Goal: Information Seeking & Learning: Learn about a topic

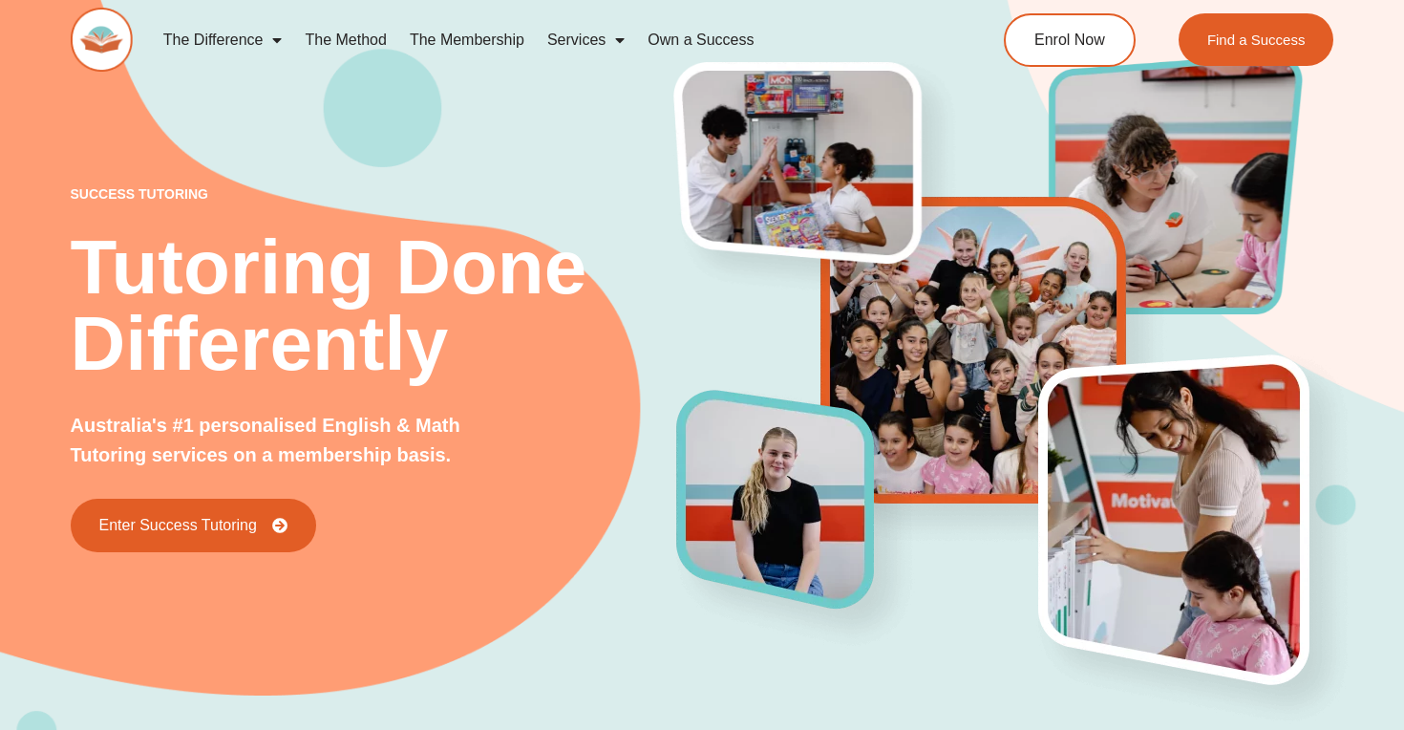
click at [466, 53] on link "The Membership" at bounding box center [467, 40] width 138 height 44
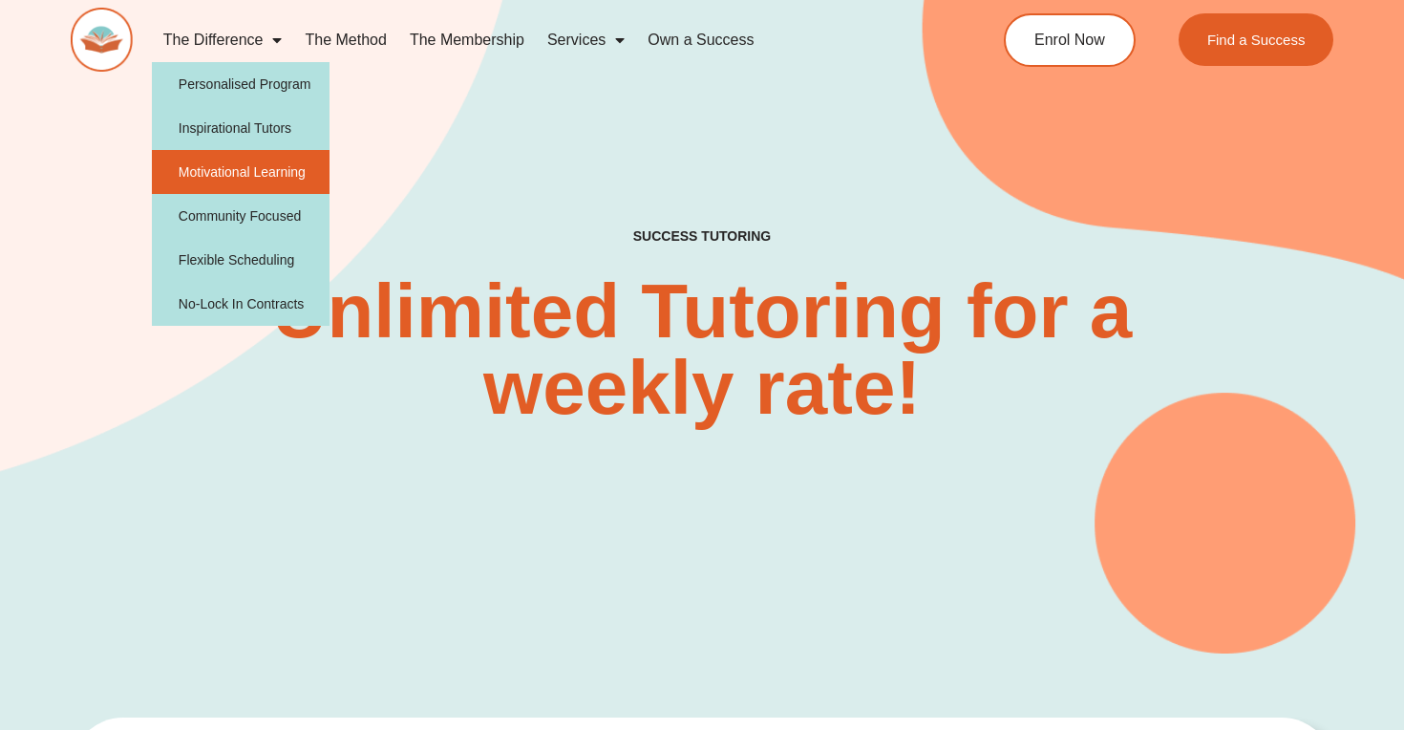
click at [236, 180] on link "Motivational Learning" at bounding box center [241, 172] width 179 height 44
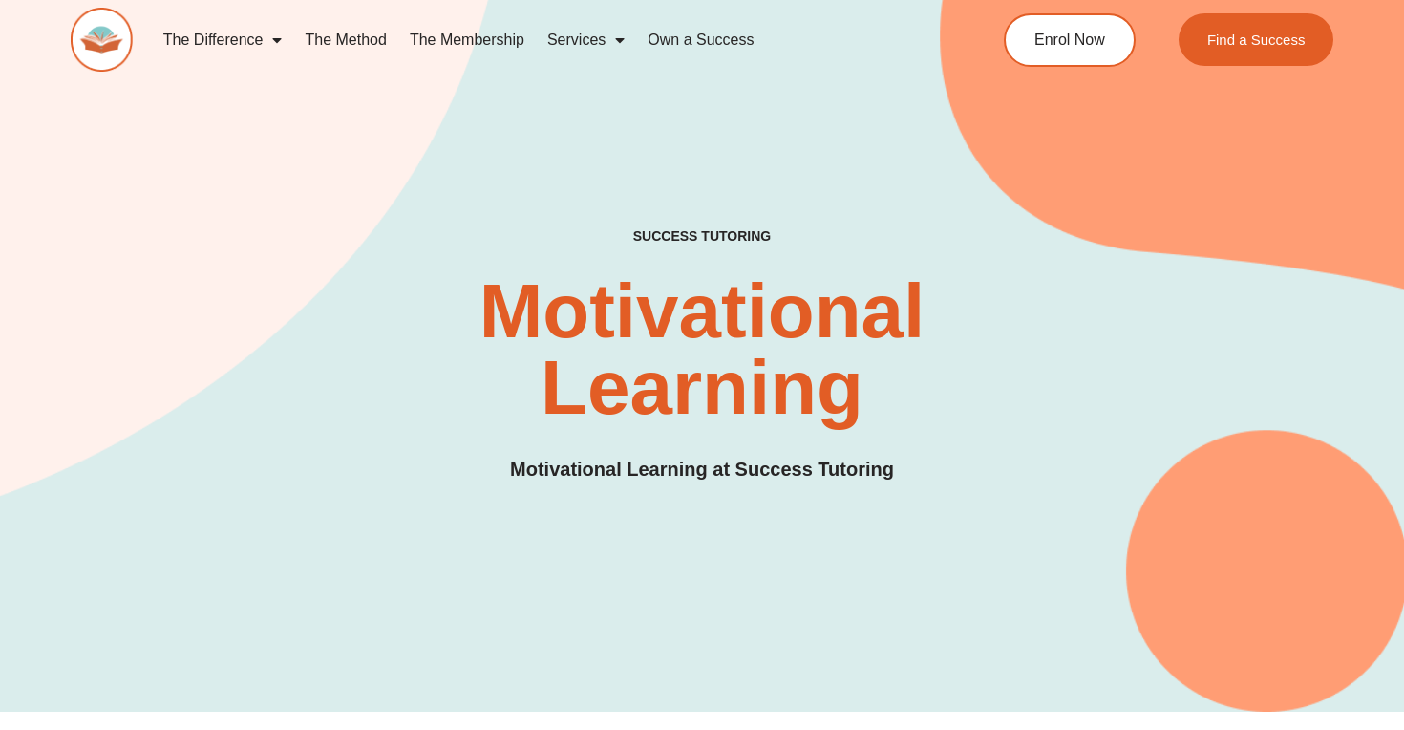
click at [241, 53] on link "The Difference" at bounding box center [223, 40] width 142 height 44
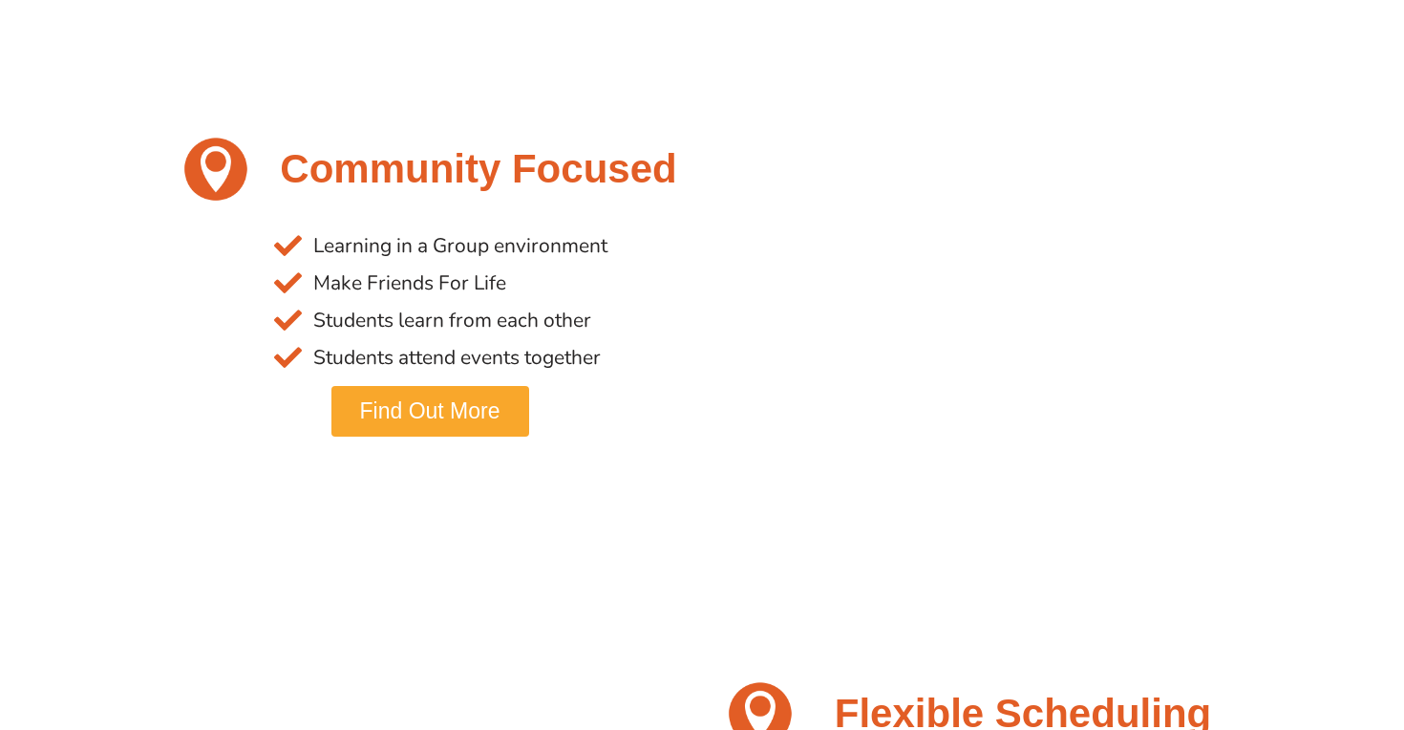
scroll to position [2621, 0]
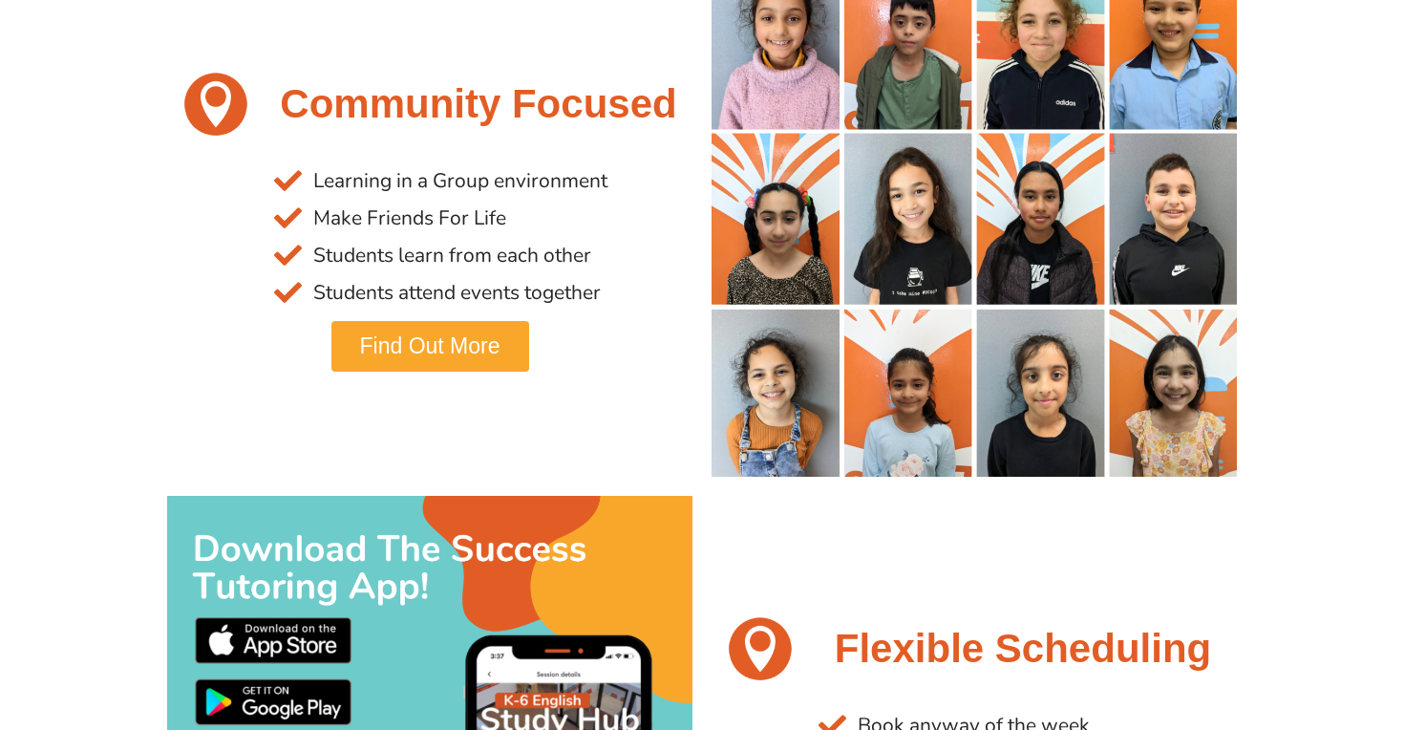
click at [397, 352] on span "Find Out More" at bounding box center [430, 346] width 140 height 22
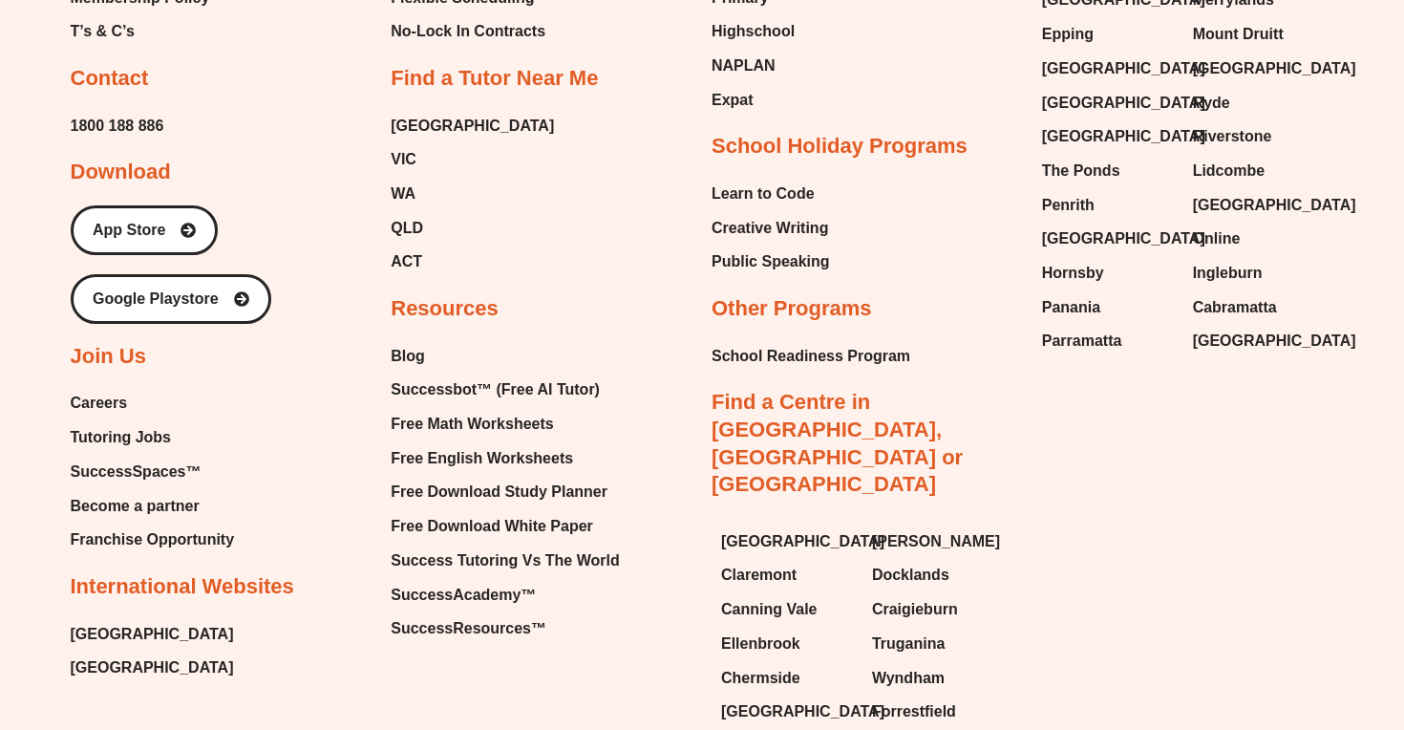
scroll to position [1943, 0]
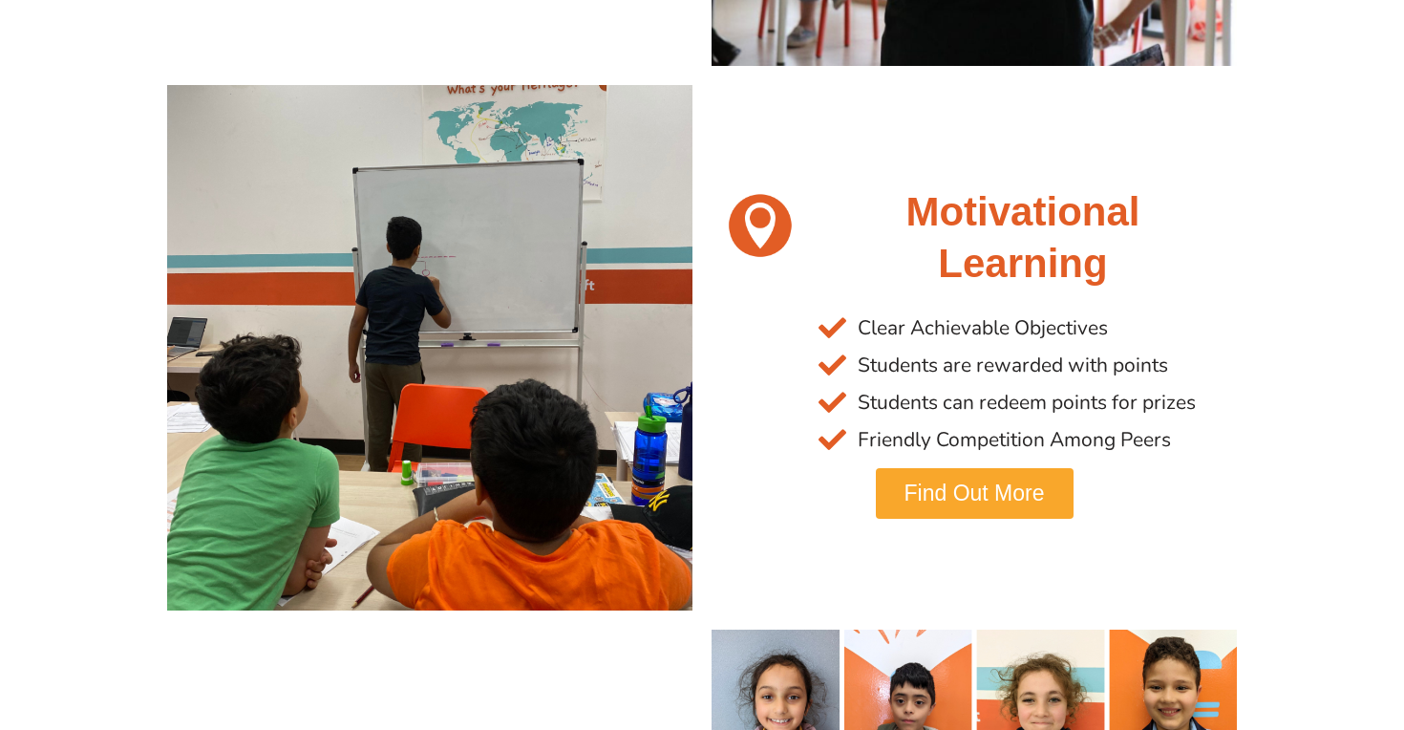
click at [1034, 487] on span "Find Out More" at bounding box center [975, 493] width 140 height 22
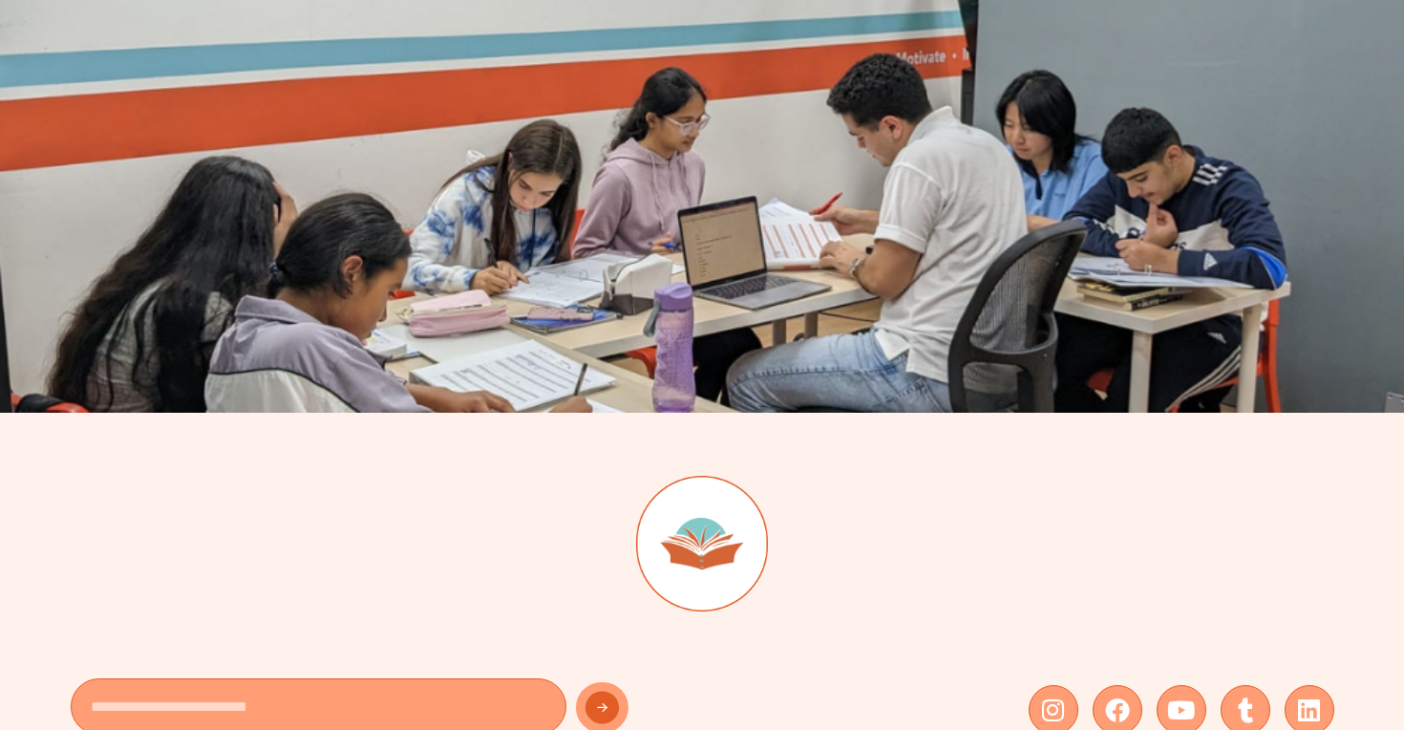
scroll to position [5131, 0]
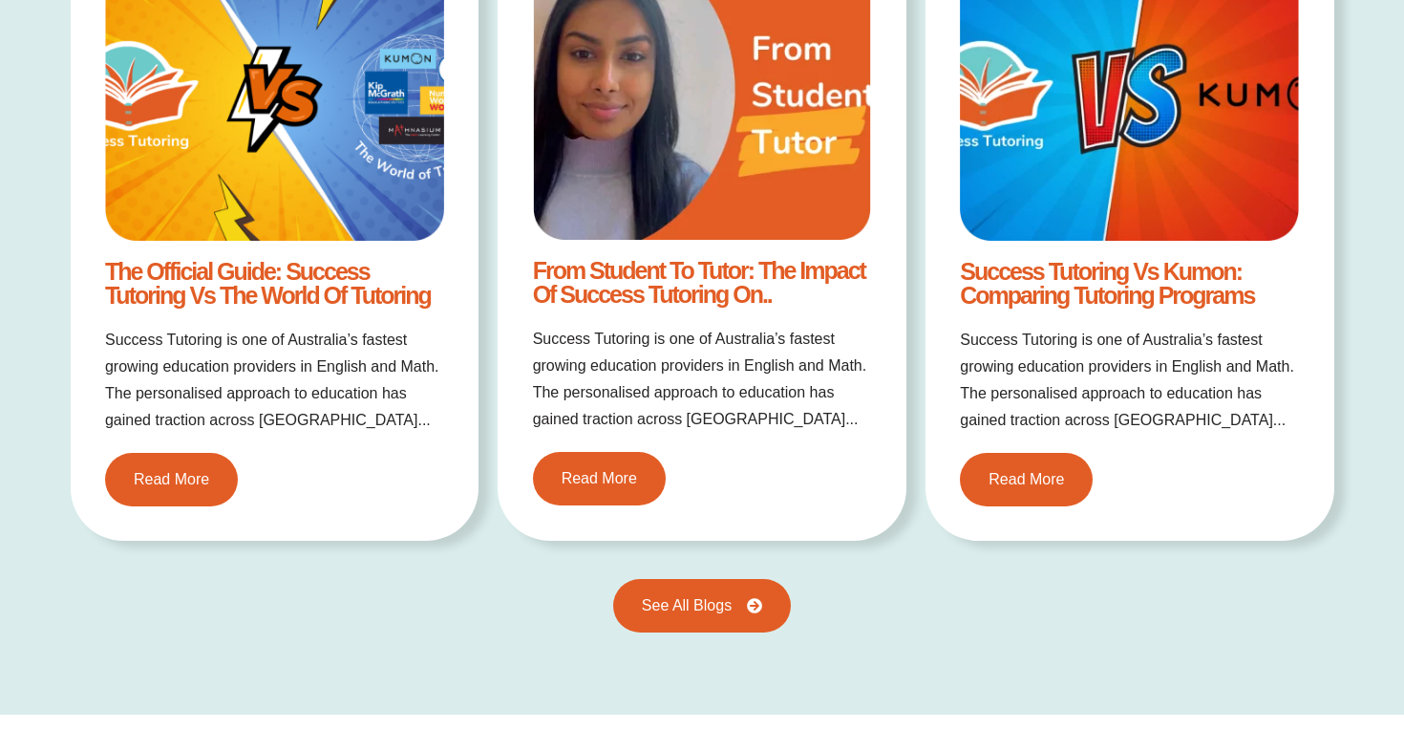
scroll to position [2486, 0]
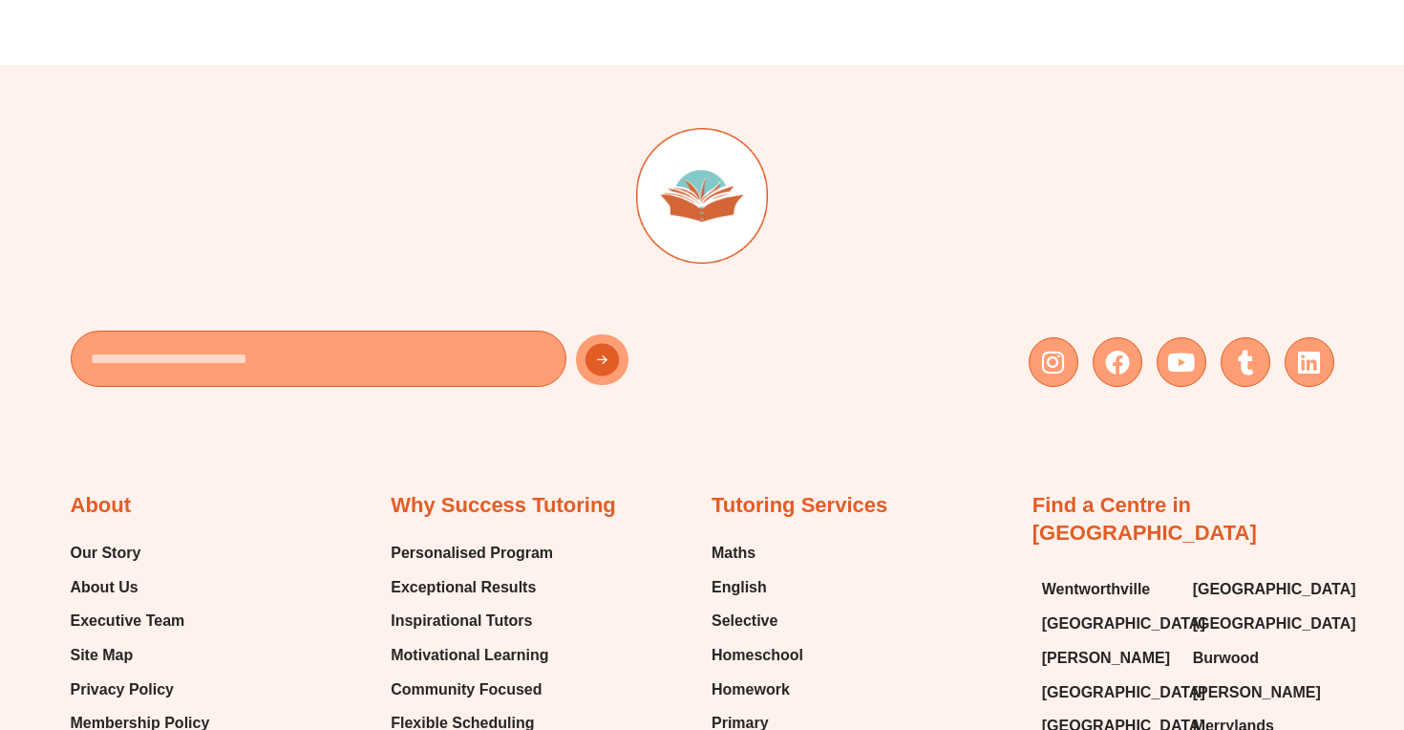
scroll to position [3940, 0]
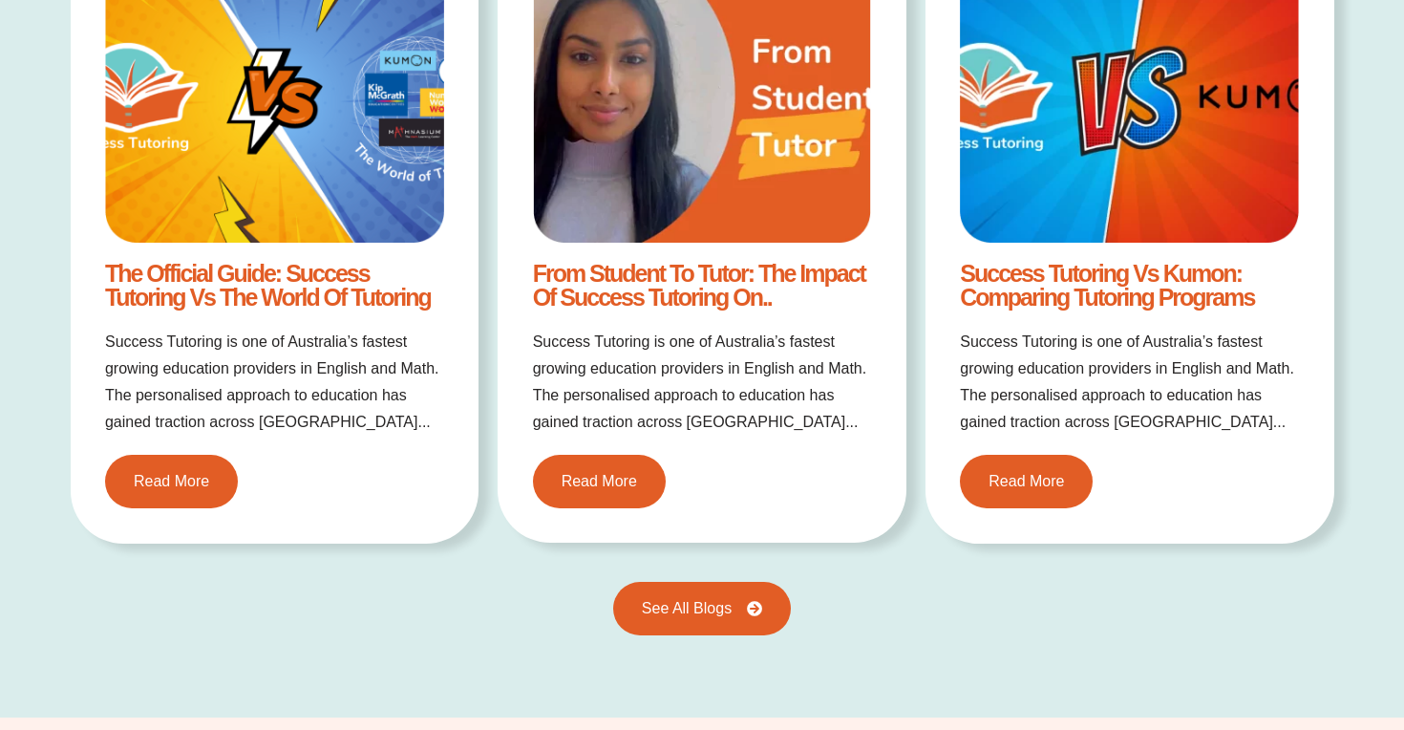
scroll to position [3796, 0]
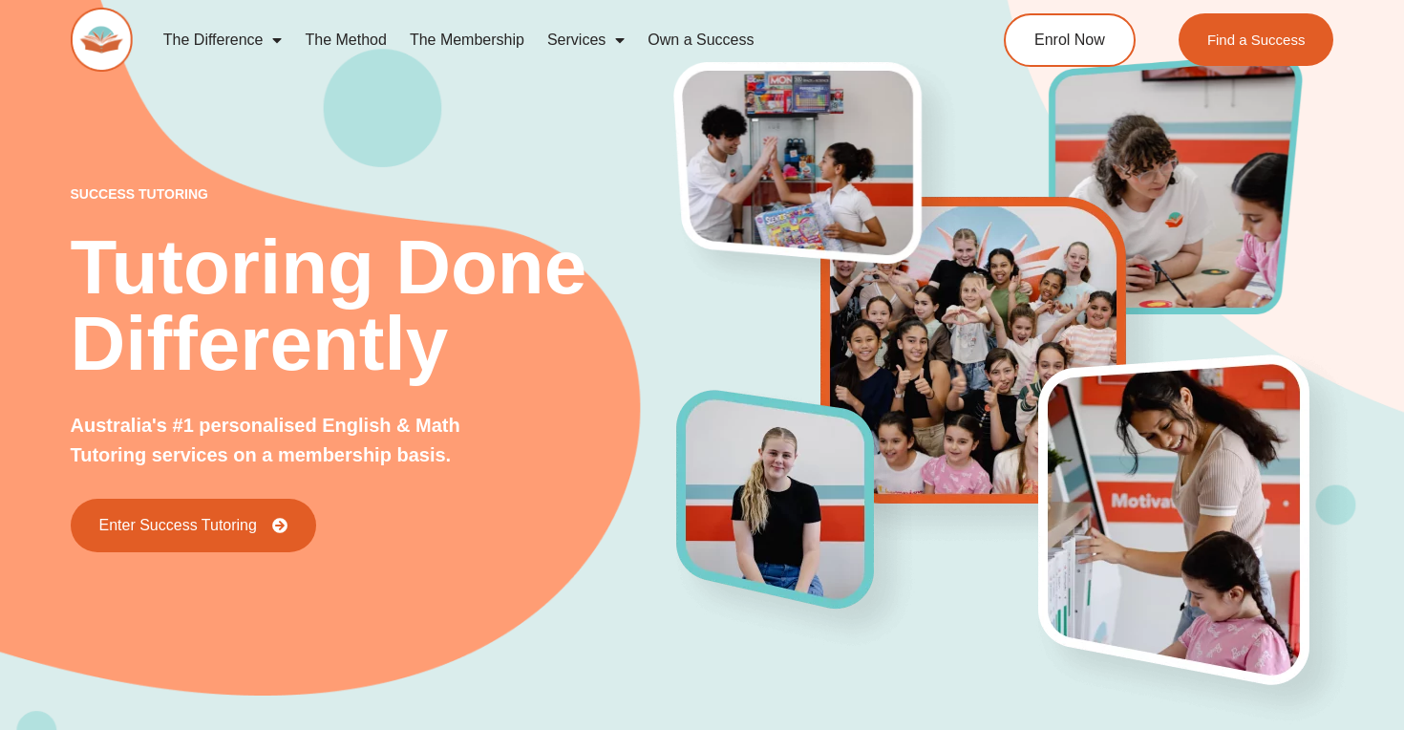
click at [349, 49] on link "The Method" at bounding box center [345, 40] width 104 height 44
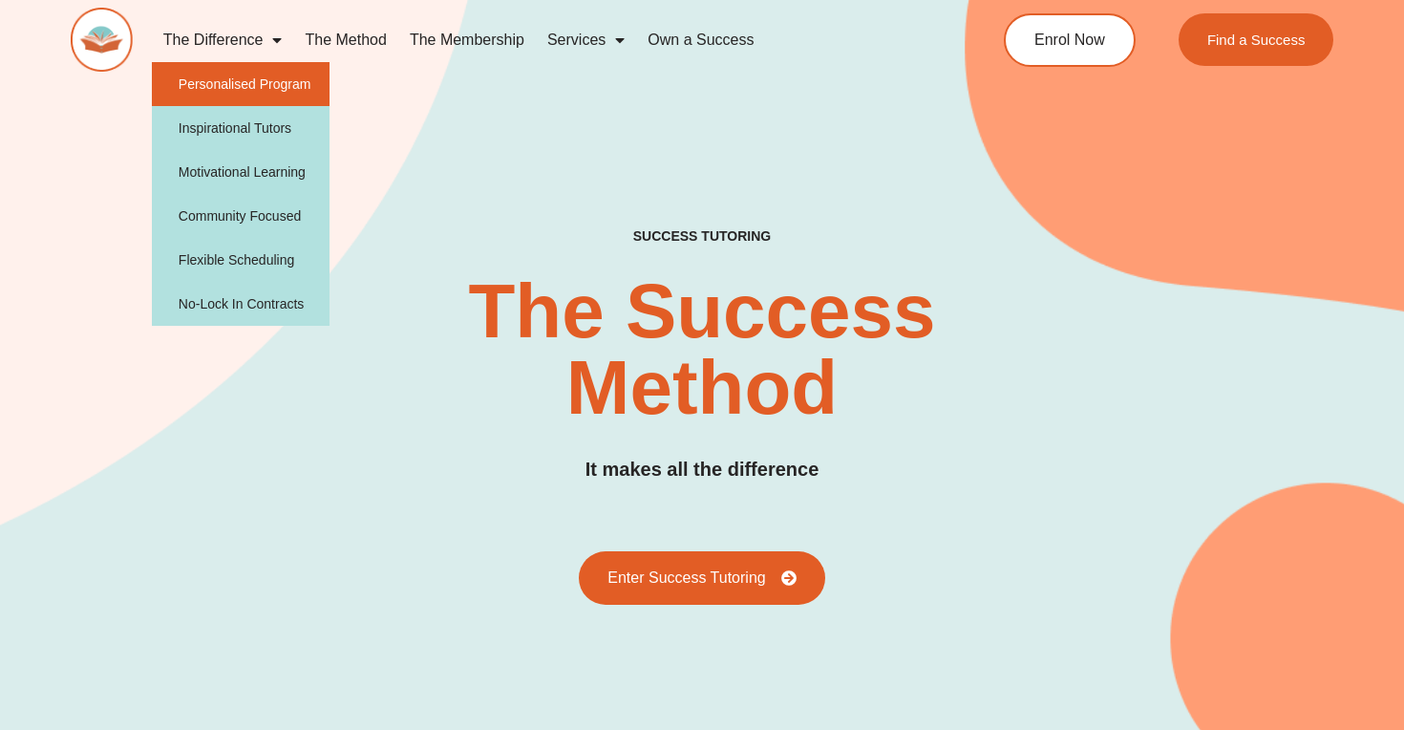
click at [244, 84] on link "Personalised Program" at bounding box center [241, 84] width 179 height 44
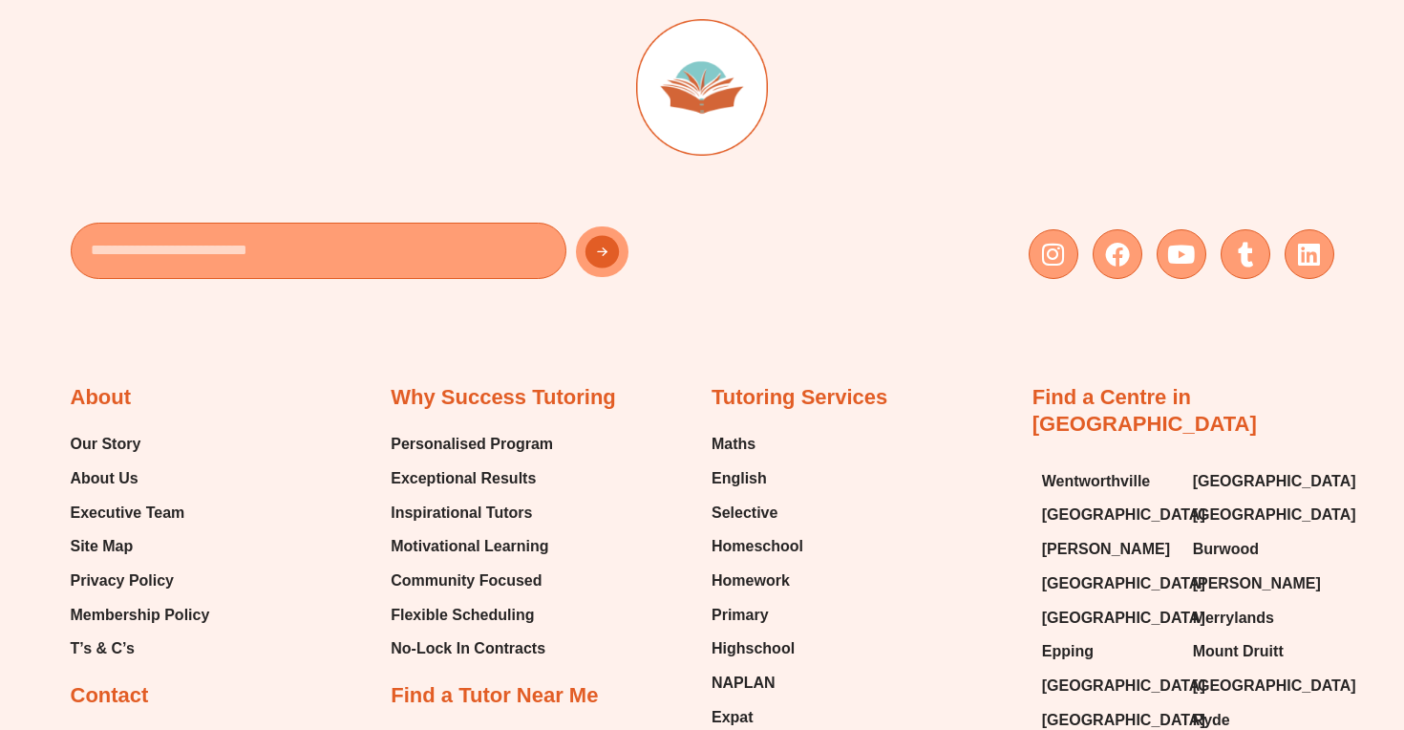
scroll to position [2943, 0]
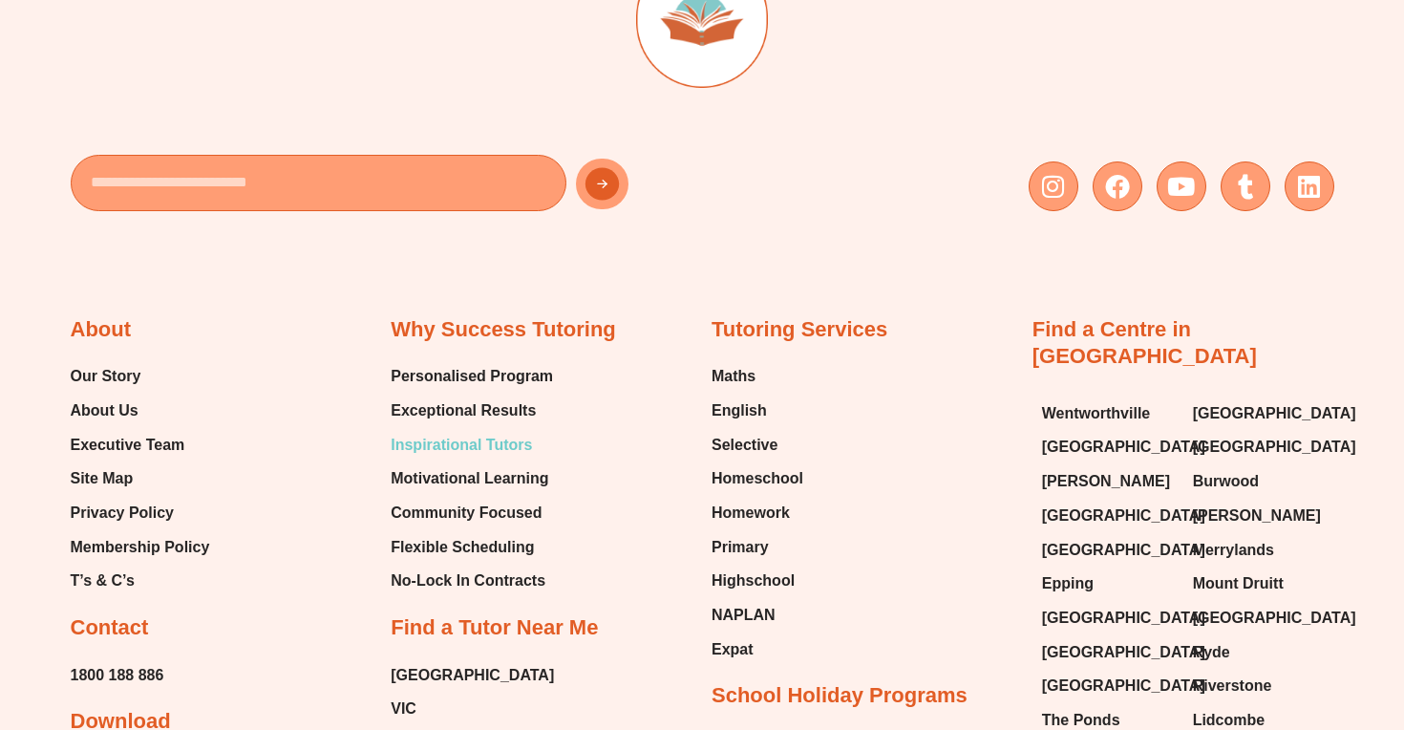
click at [419, 433] on span "Inspirational Tutors" at bounding box center [461, 445] width 141 height 29
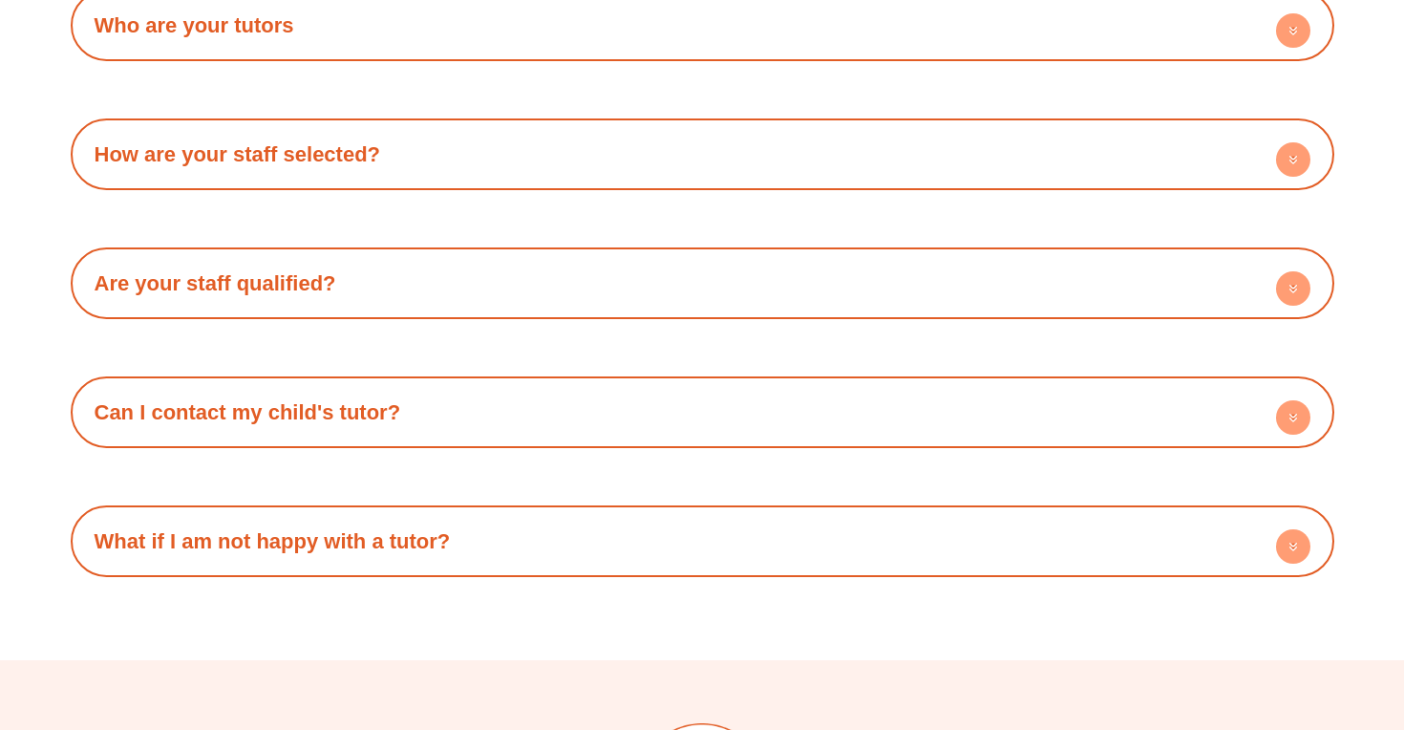
scroll to position [3450, 0]
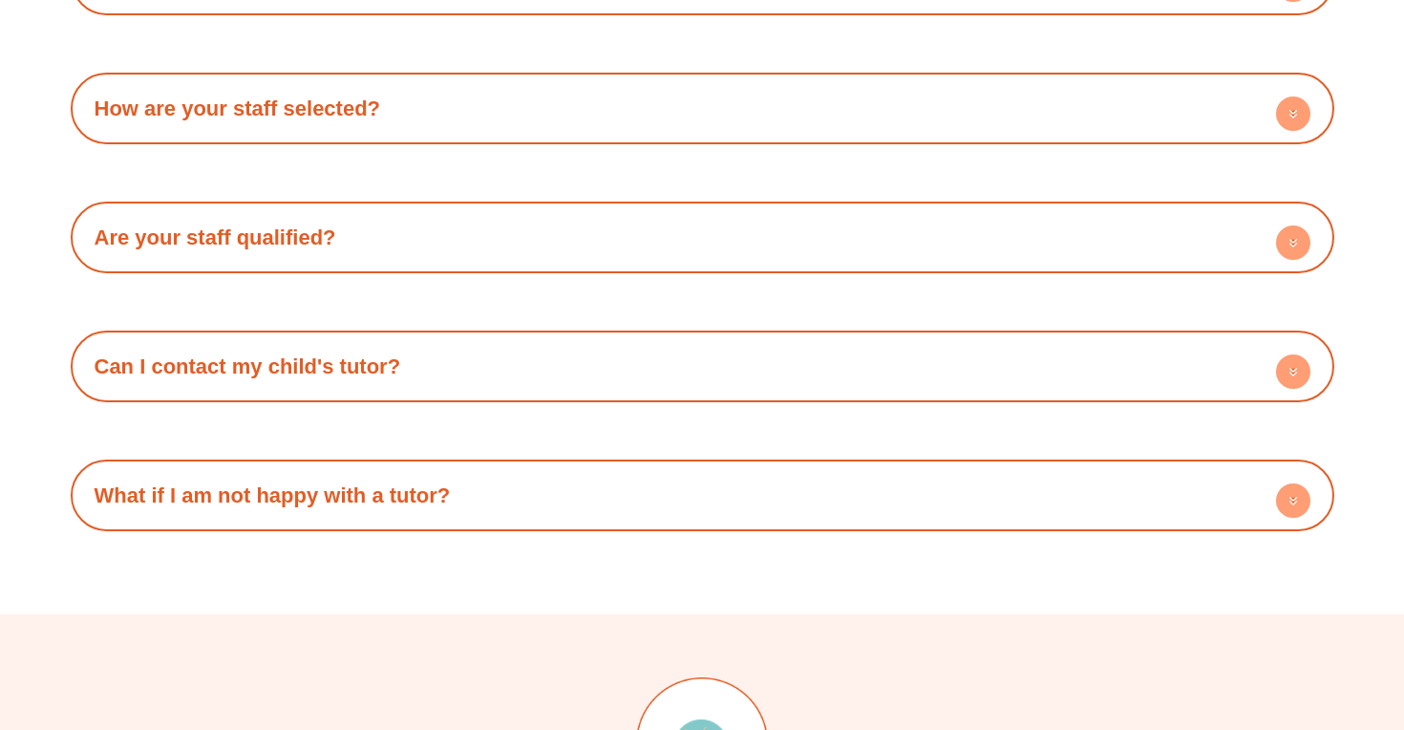
click at [354, 509] on h4 "What if I am not happy with a tutor?" at bounding box center [702, 495] width 1245 height 53
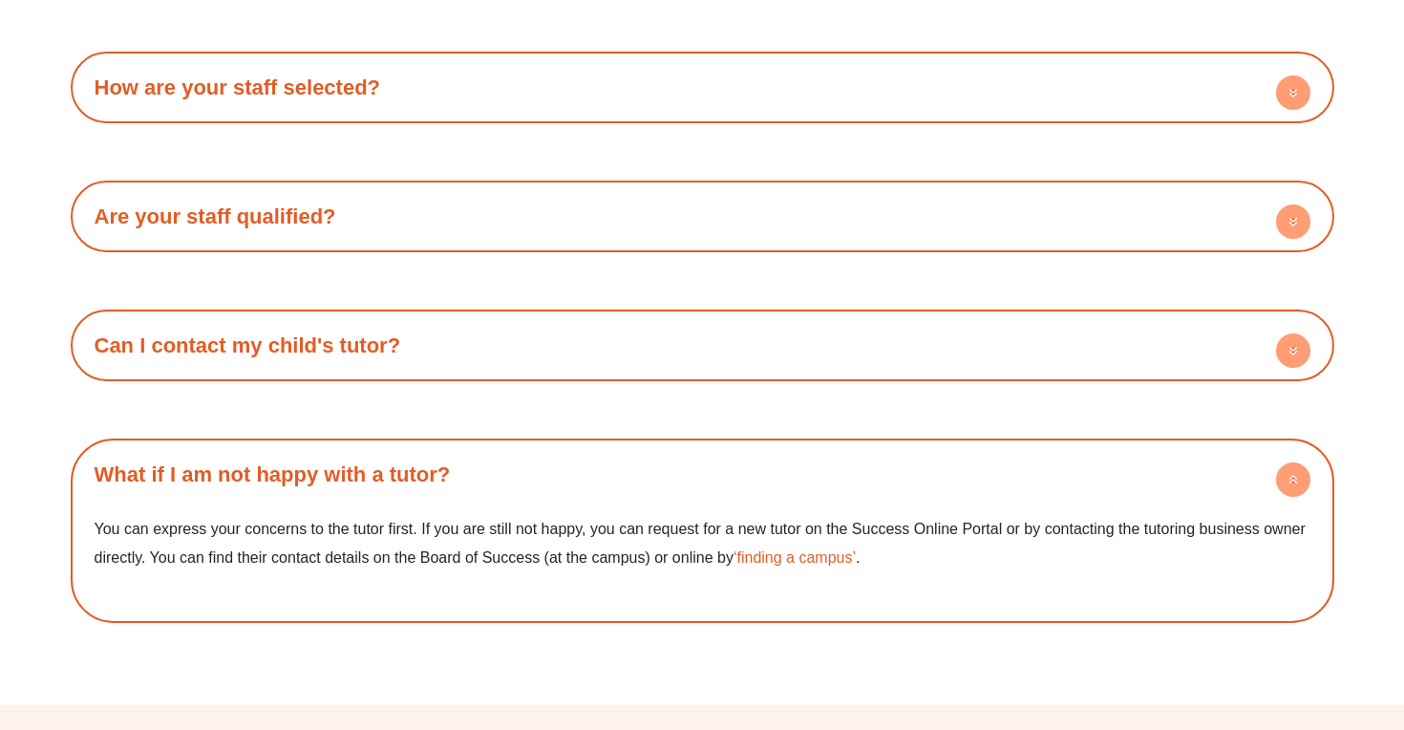
scroll to position [3473, 0]
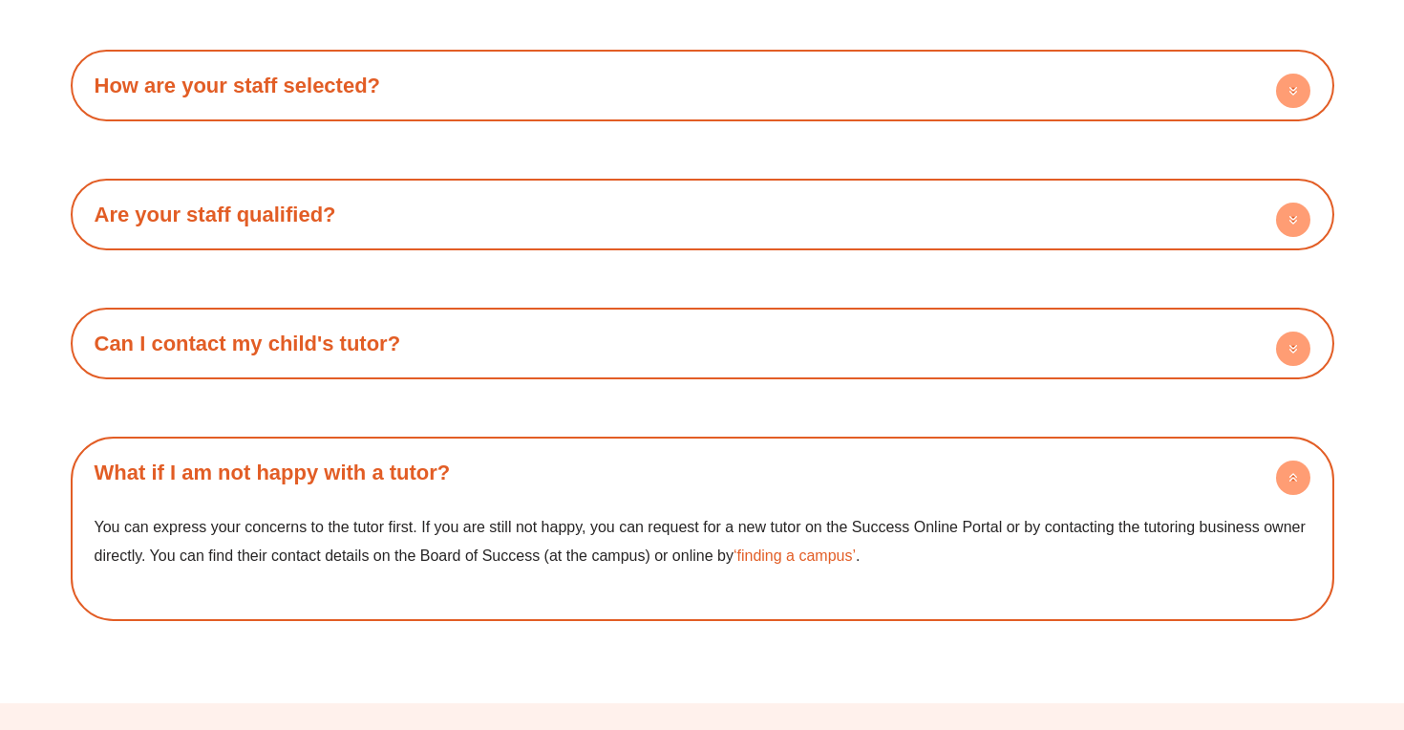
click at [366, 483] on h4 "What if I am not happy with a tutor?" at bounding box center [702, 472] width 1245 height 53
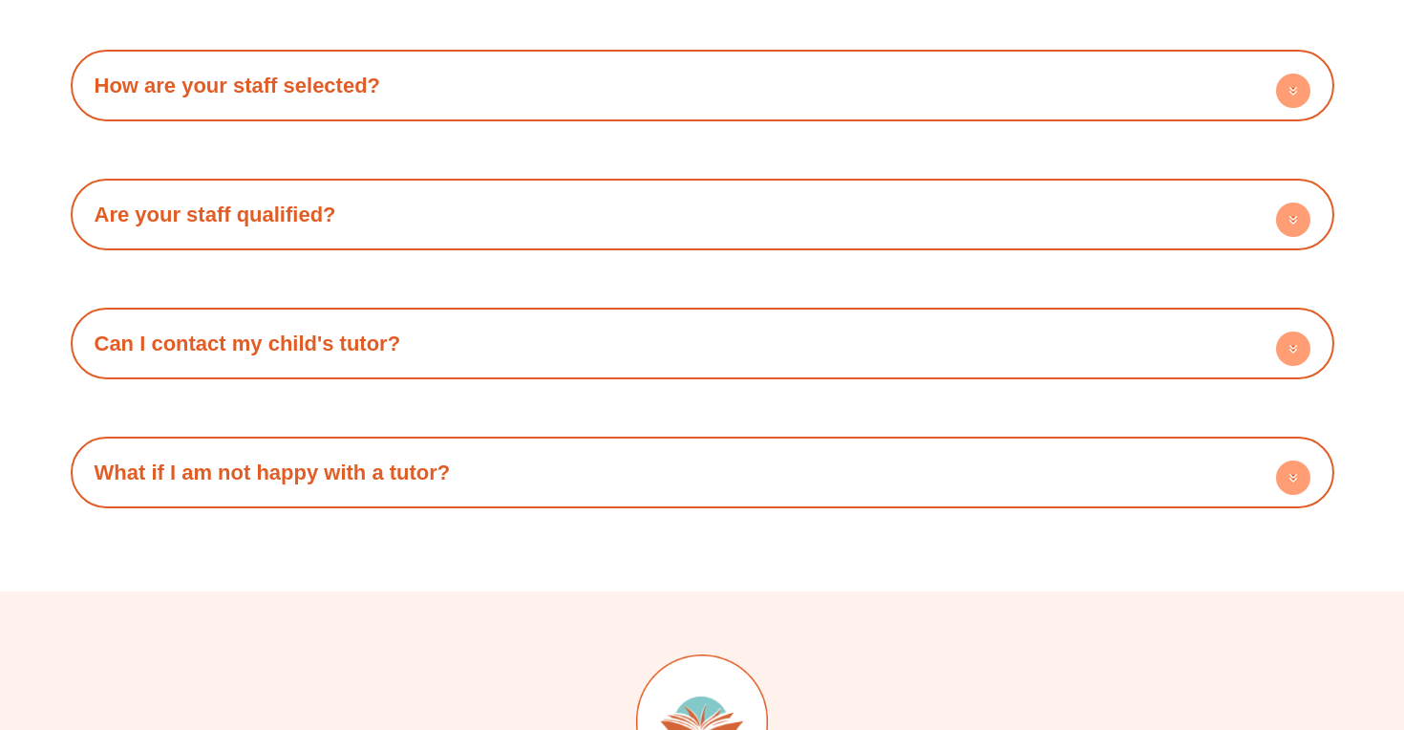
scroll to position [3418, 0]
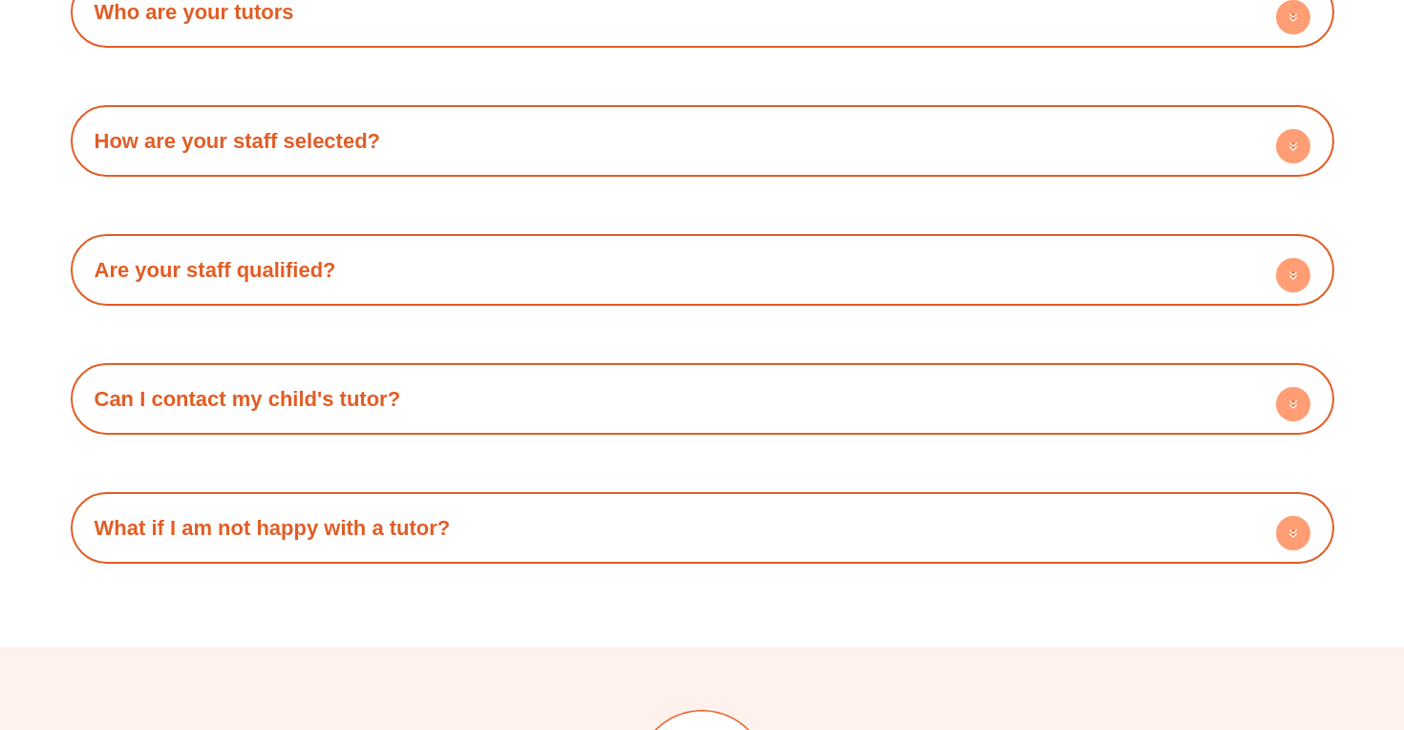
click at [352, 394] on link "Can I contact my child's tutor?" at bounding box center [248, 399] width 307 height 24
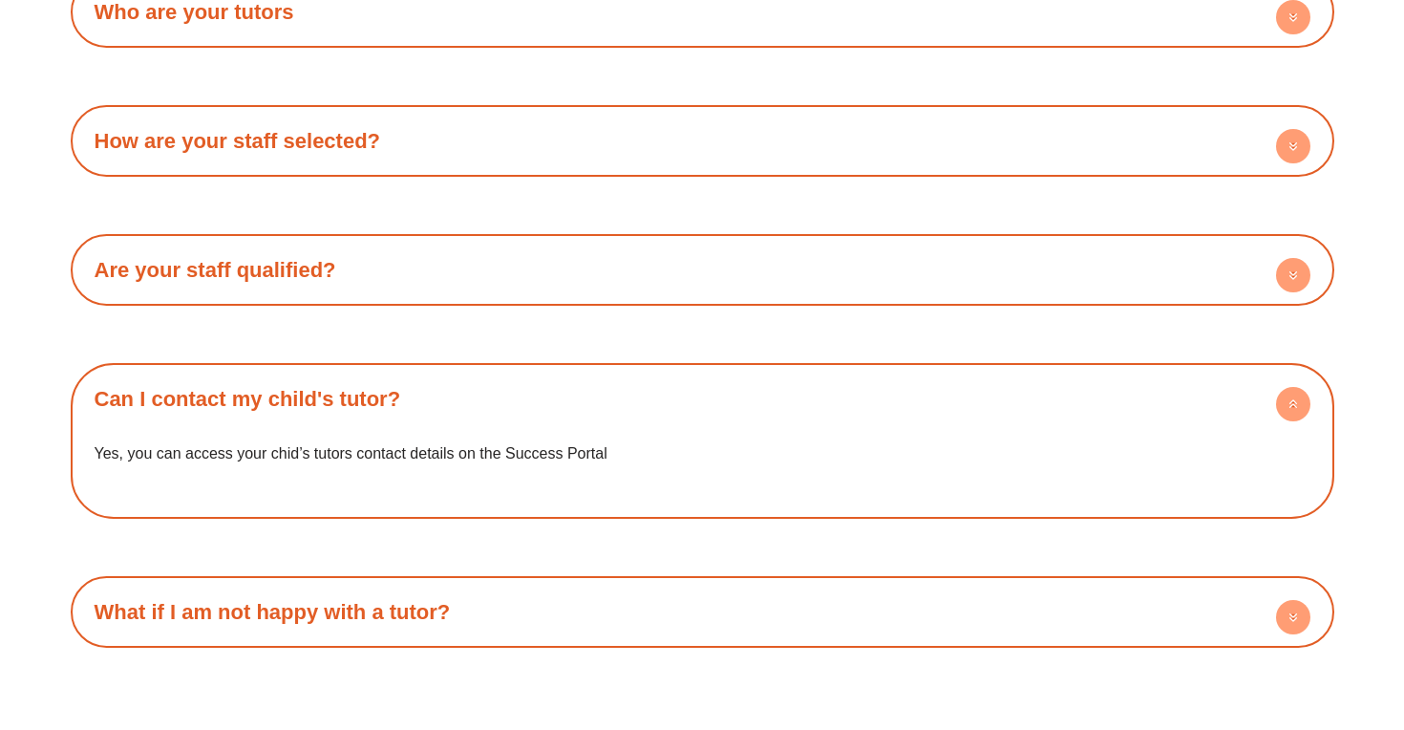
click at [352, 394] on link "Can I contact my child's tutor?" at bounding box center [248, 399] width 307 height 24
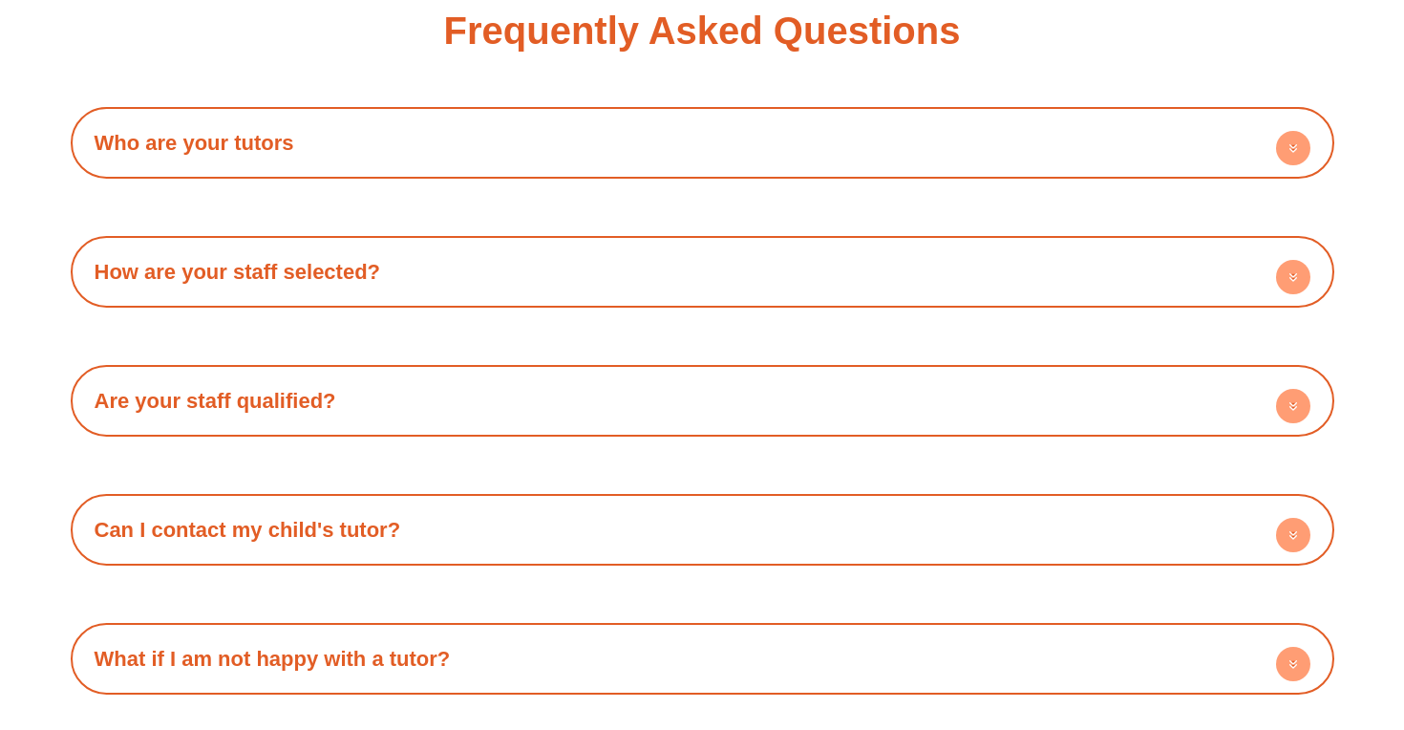
scroll to position [3194, 0]
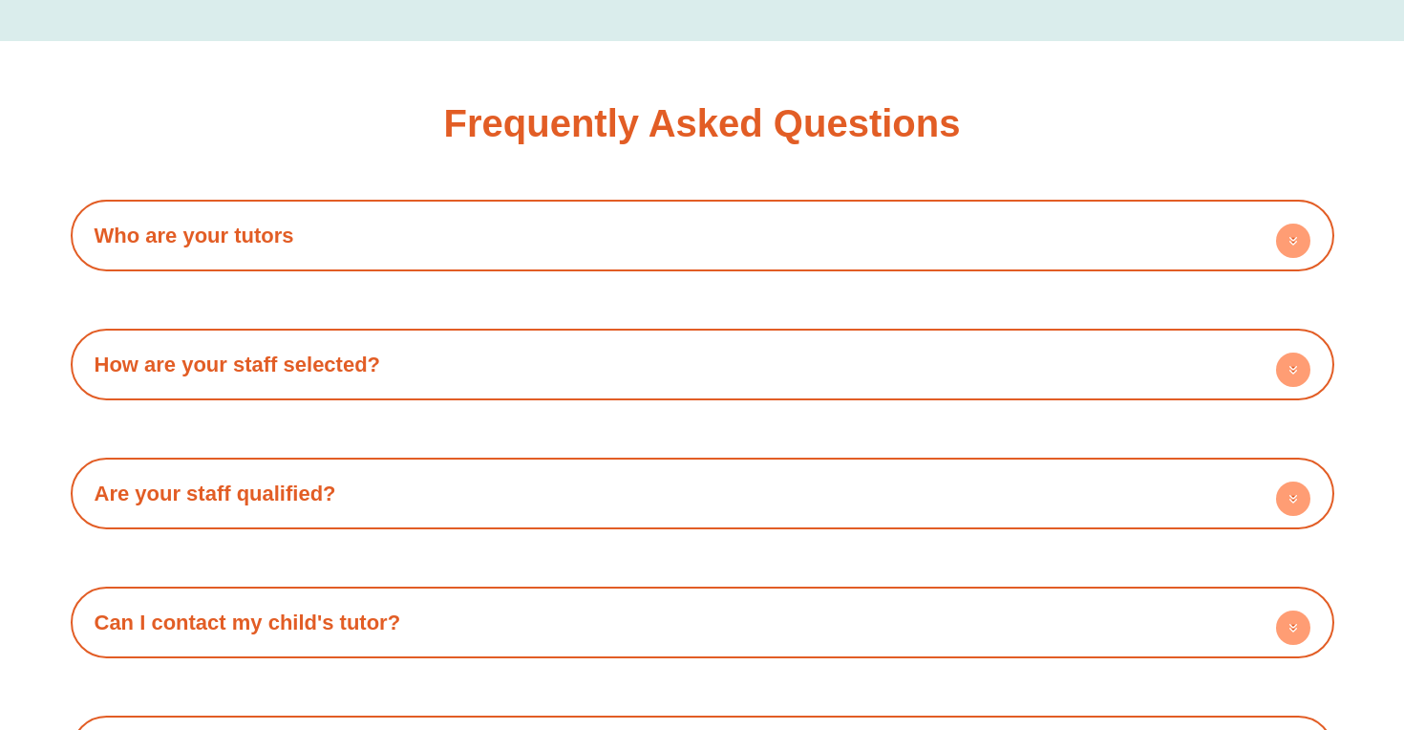
click at [272, 513] on h4 "Are your staff qualified?" at bounding box center [702, 493] width 1245 height 53
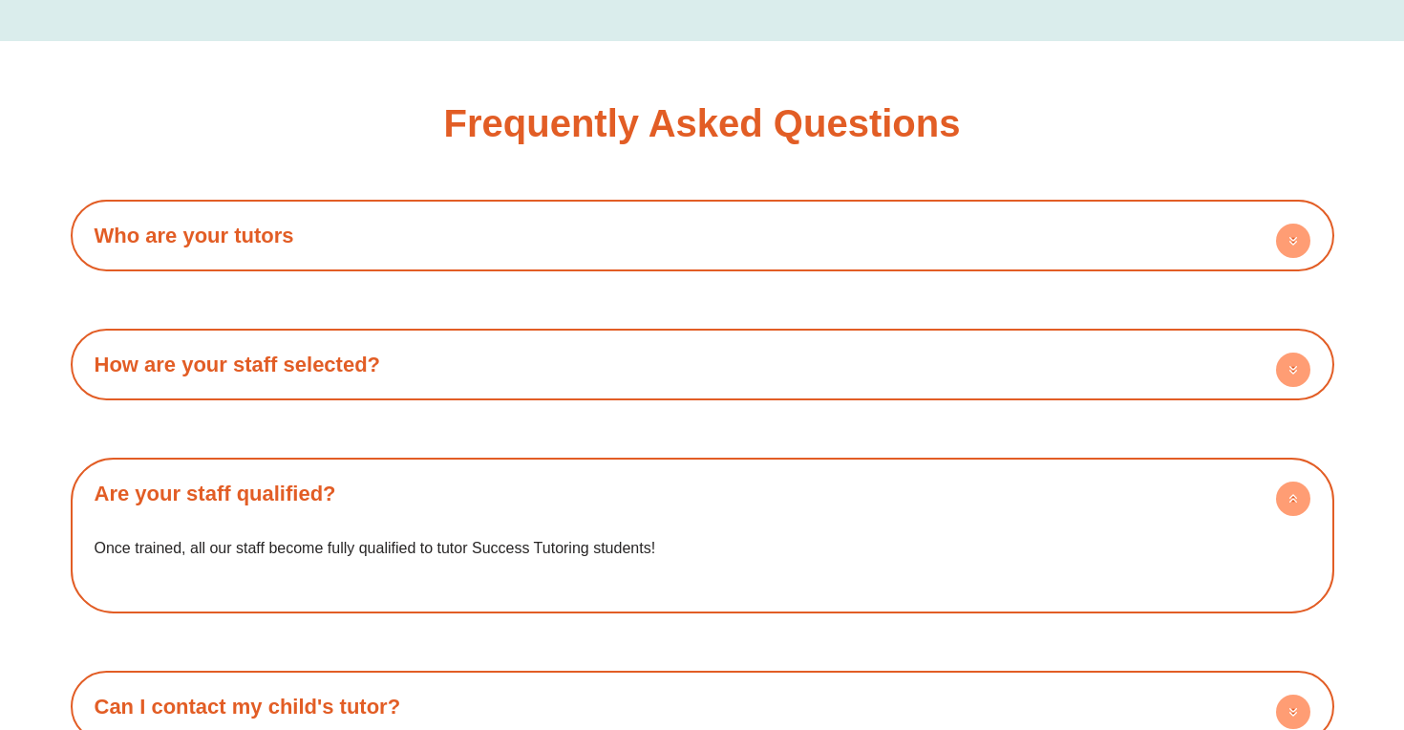
click at [272, 513] on h4 "Are your staff qualified?" at bounding box center [702, 493] width 1245 height 53
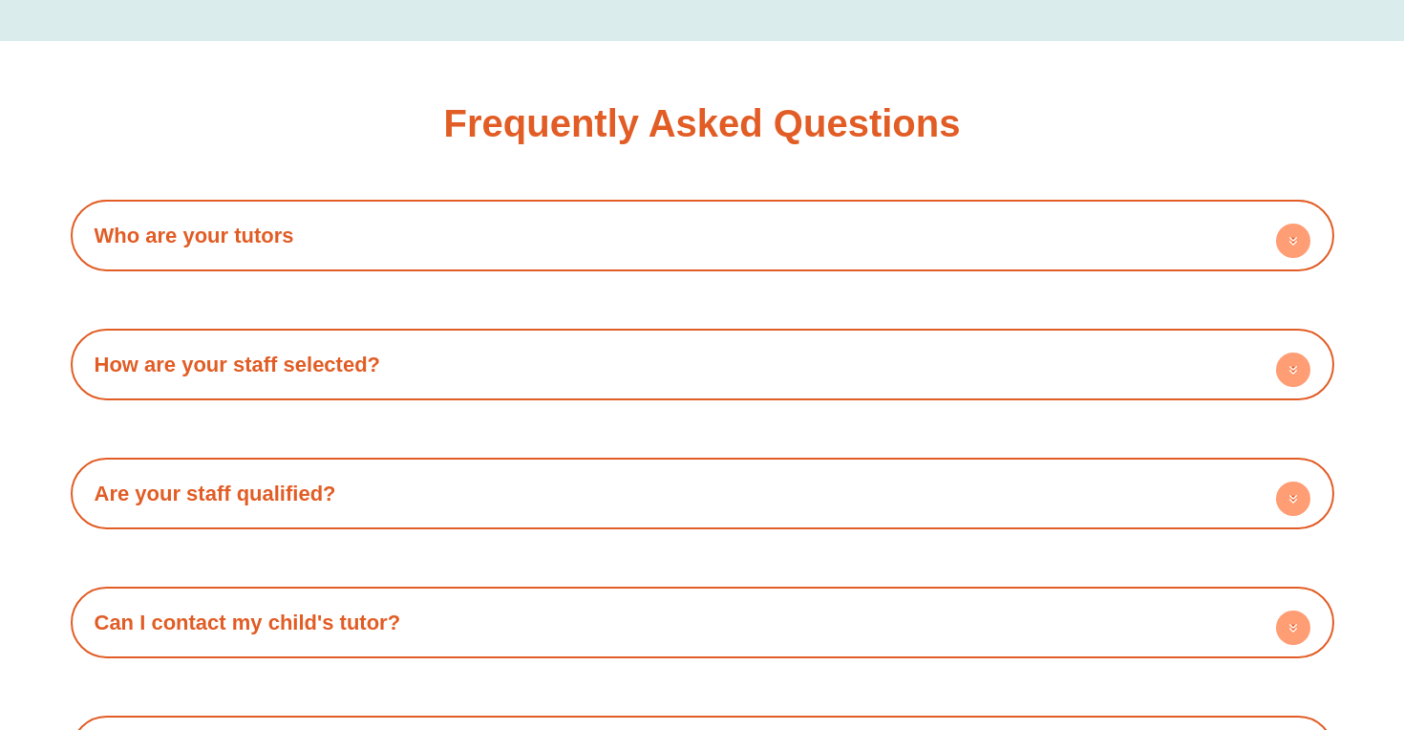
click at [295, 369] on link "How are your staff selected?" at bounding box center [238, 364] width 287 height 24
